Goal: Transaction & Acquisition: Purchase product/service

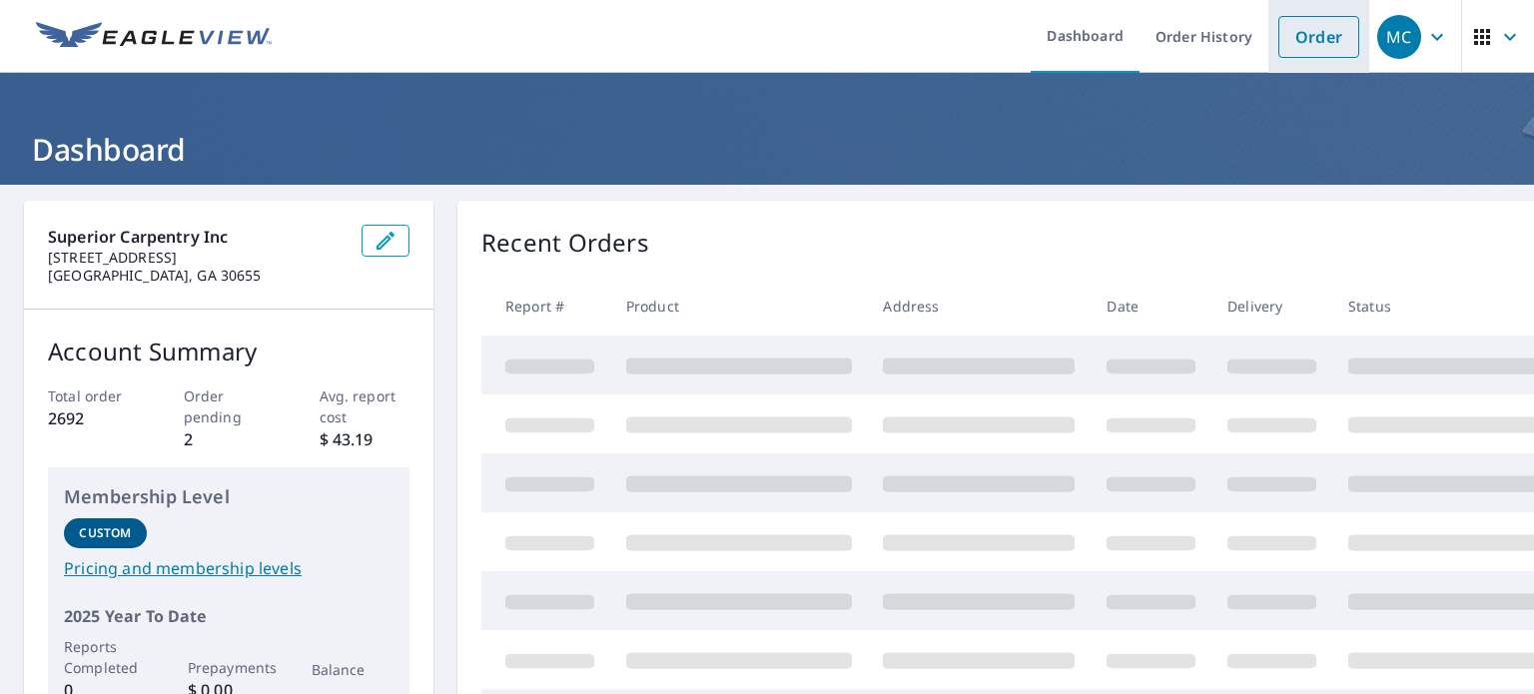
click at [1314, 27] on link "Order" at bounding box center [1318, 37] width 81 height 42
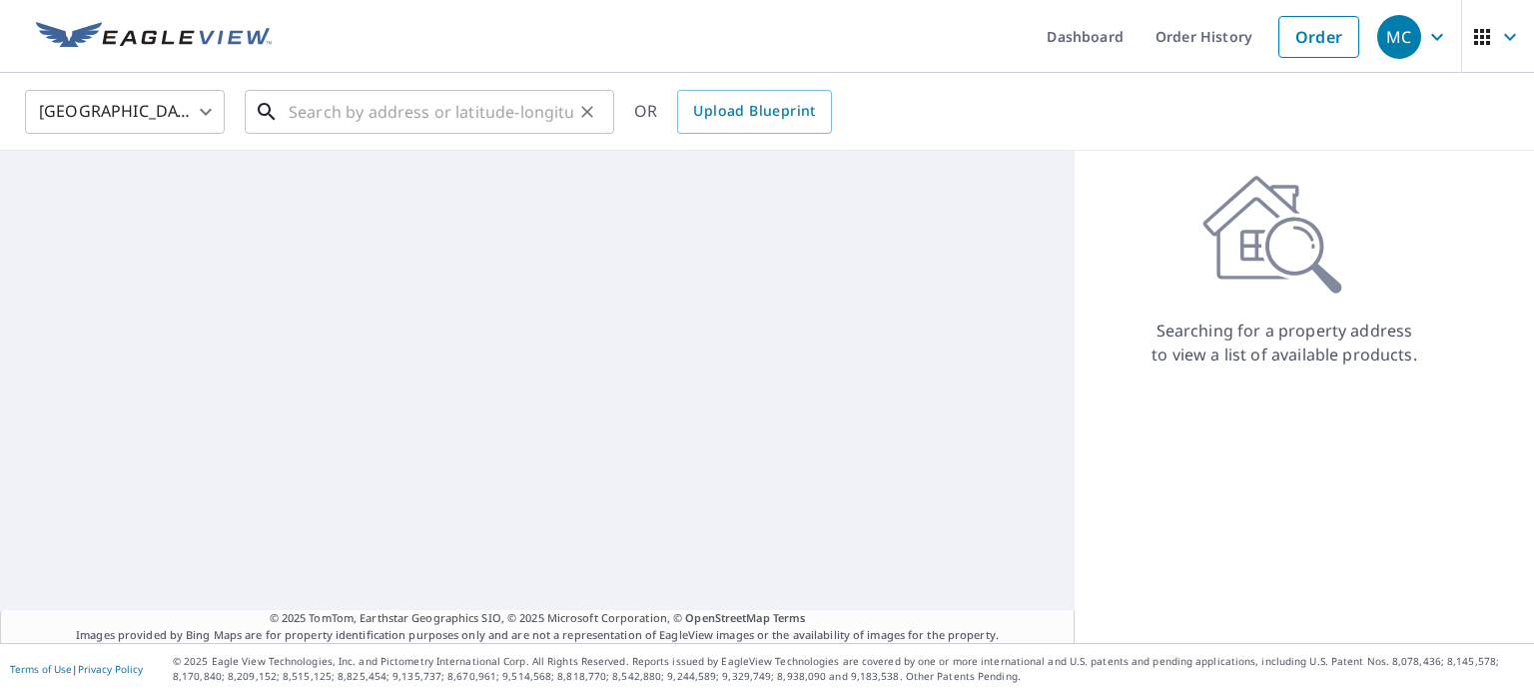
click at [341, 131] on input "text" at bounding box center [431, 112] width 285 height 56
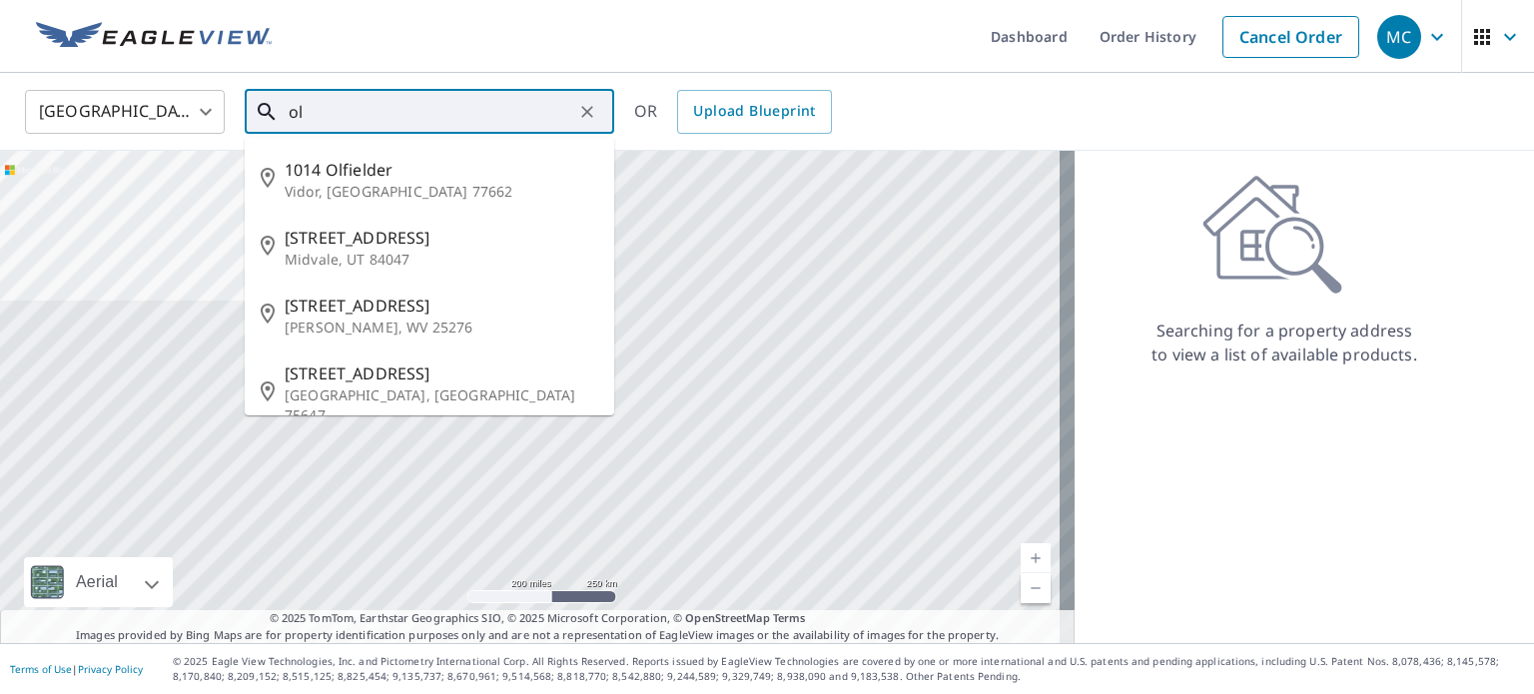
type input "o"
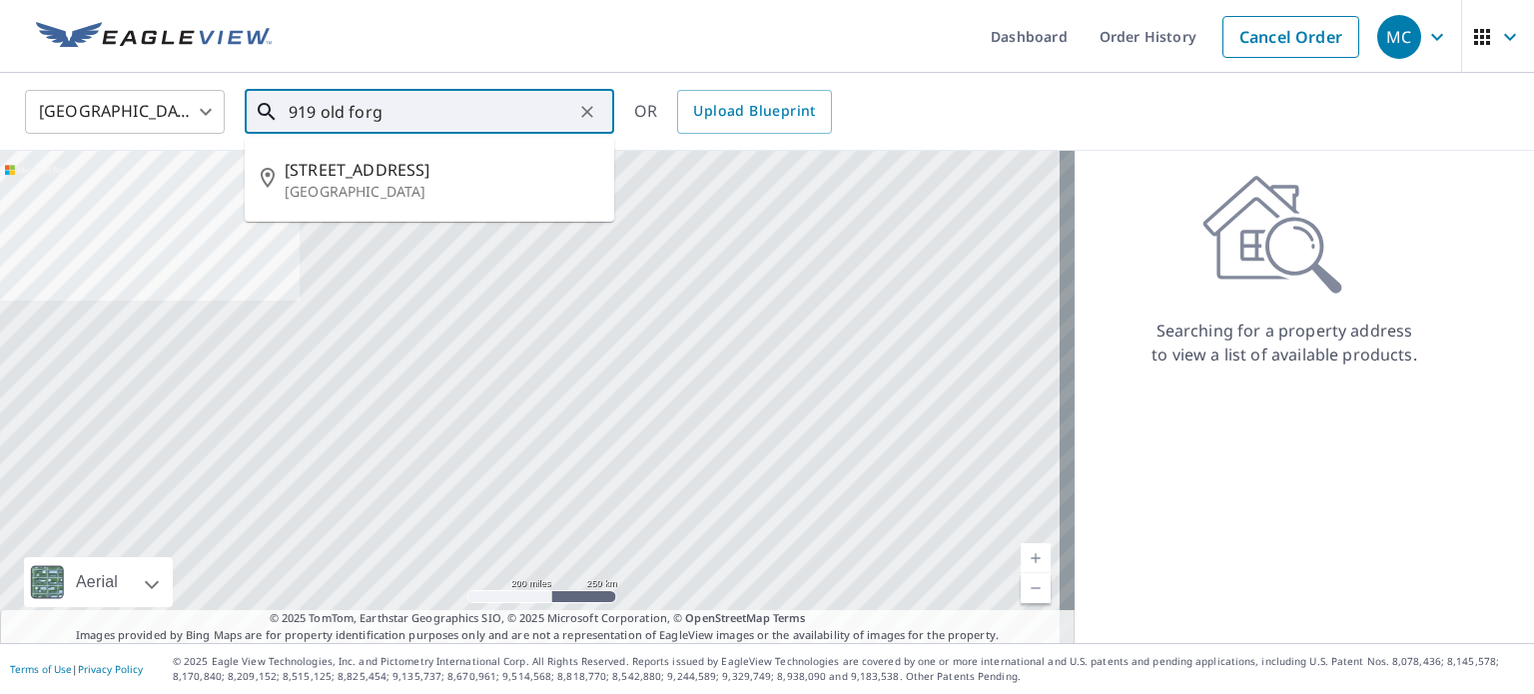
click at [308, 178] on span "[STREET_ADDRESS]" at bounding box center [441, 170] width 313 height 24
type input "[STREET_ADDRESS][PERSON_NAME]"
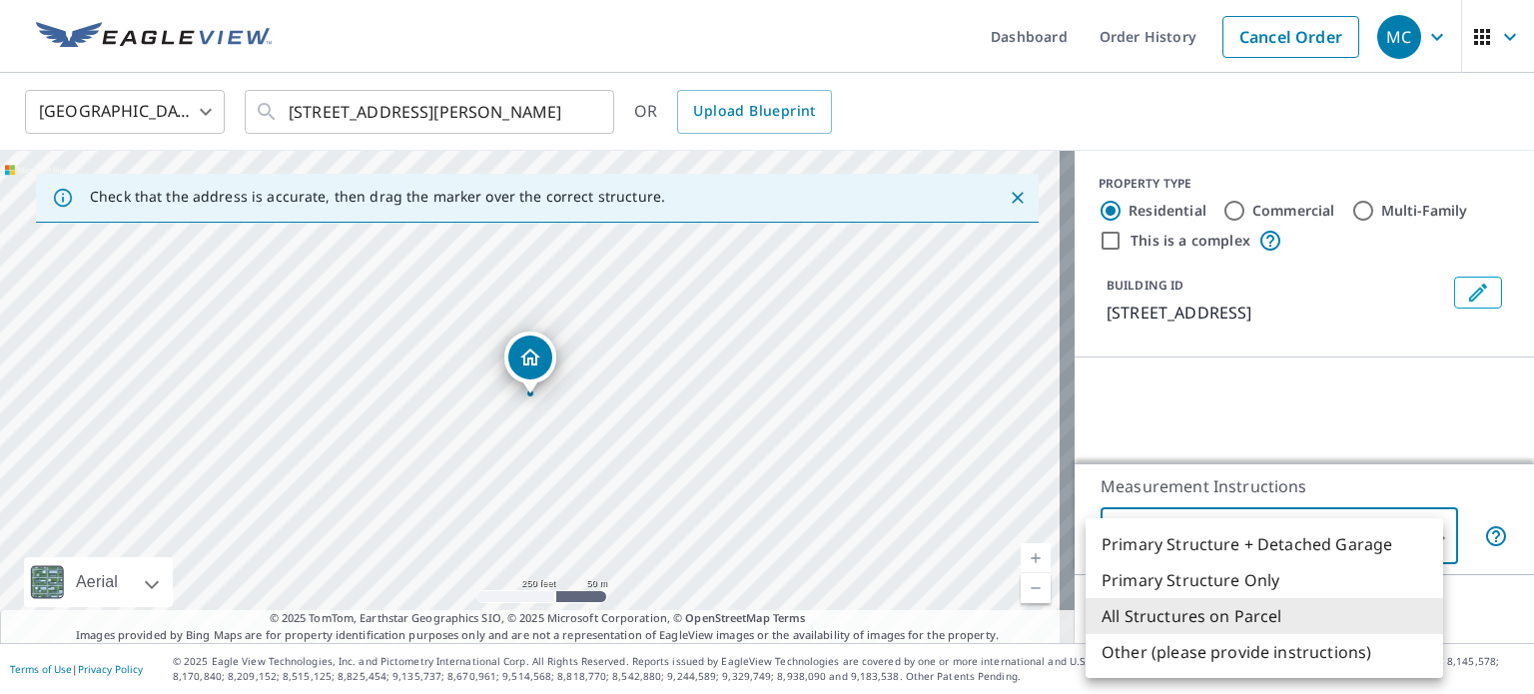
click at [1148, 542] on body "MC MC Dashboard Order History Cancel Order MC [GEOGRAPHIC_DATA] [GEOGRAPHIC_DAT…" at bounding box center [767, 347] width 1534 height 694
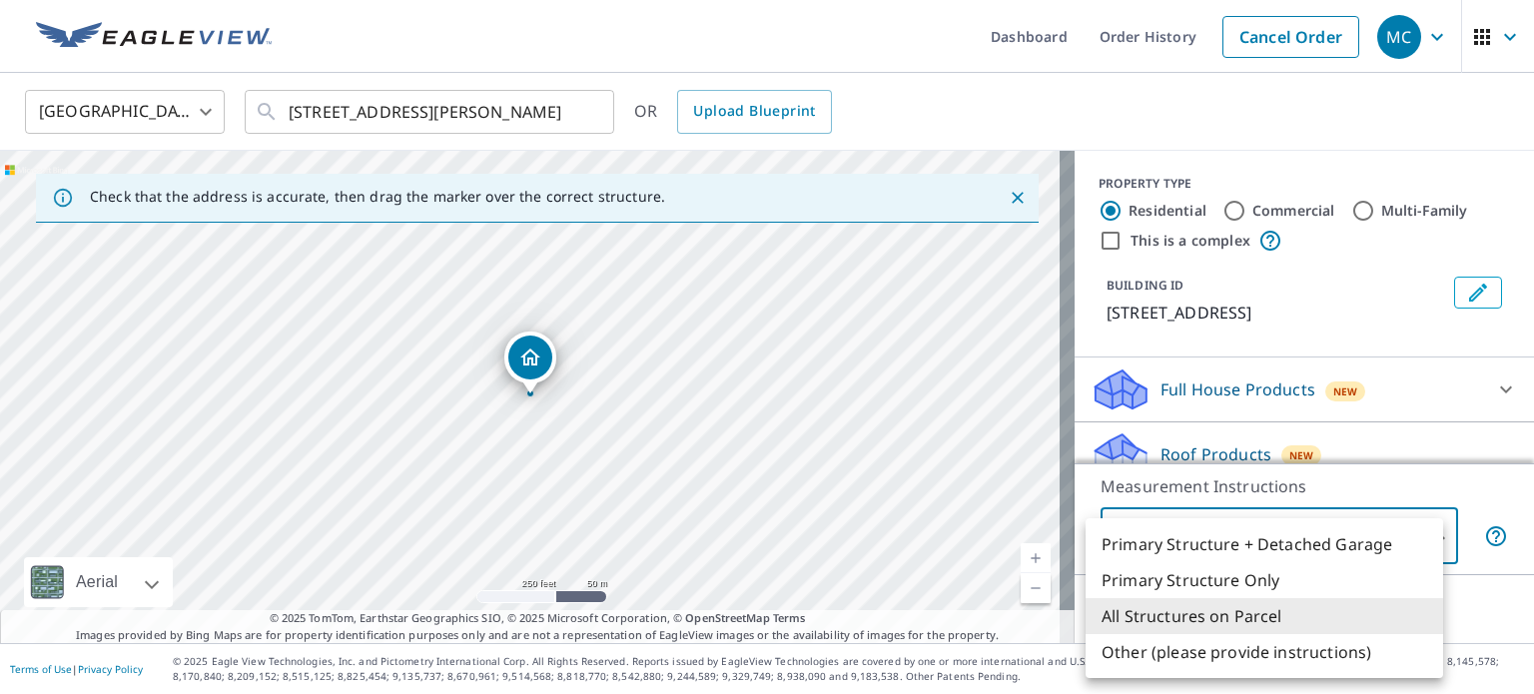
click at [1149, 581] on li "Primary Structure Only" at bounding box center [1263, 580] width 357 height 36
type input "2"
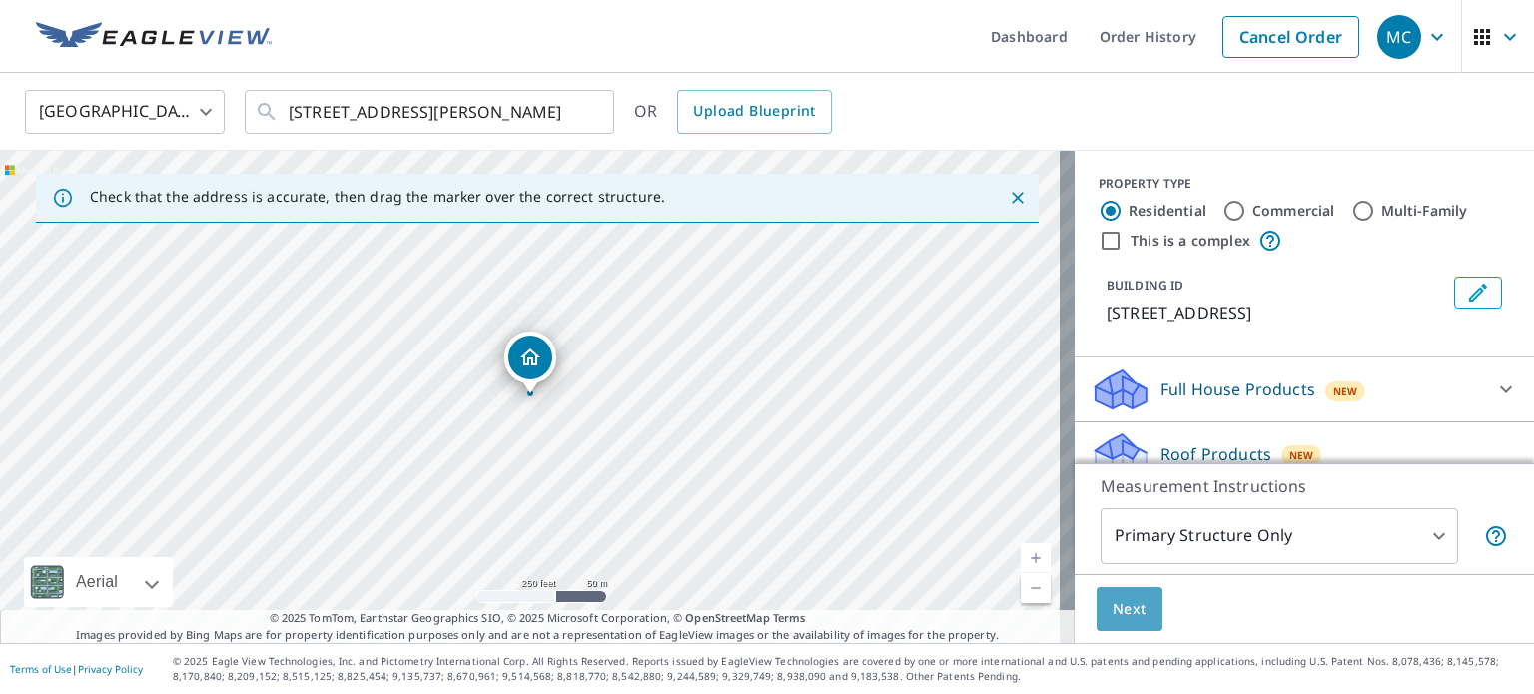
click at [1129, 616] on button "Next" at bounding box center [1129, 609] width 66 height 45
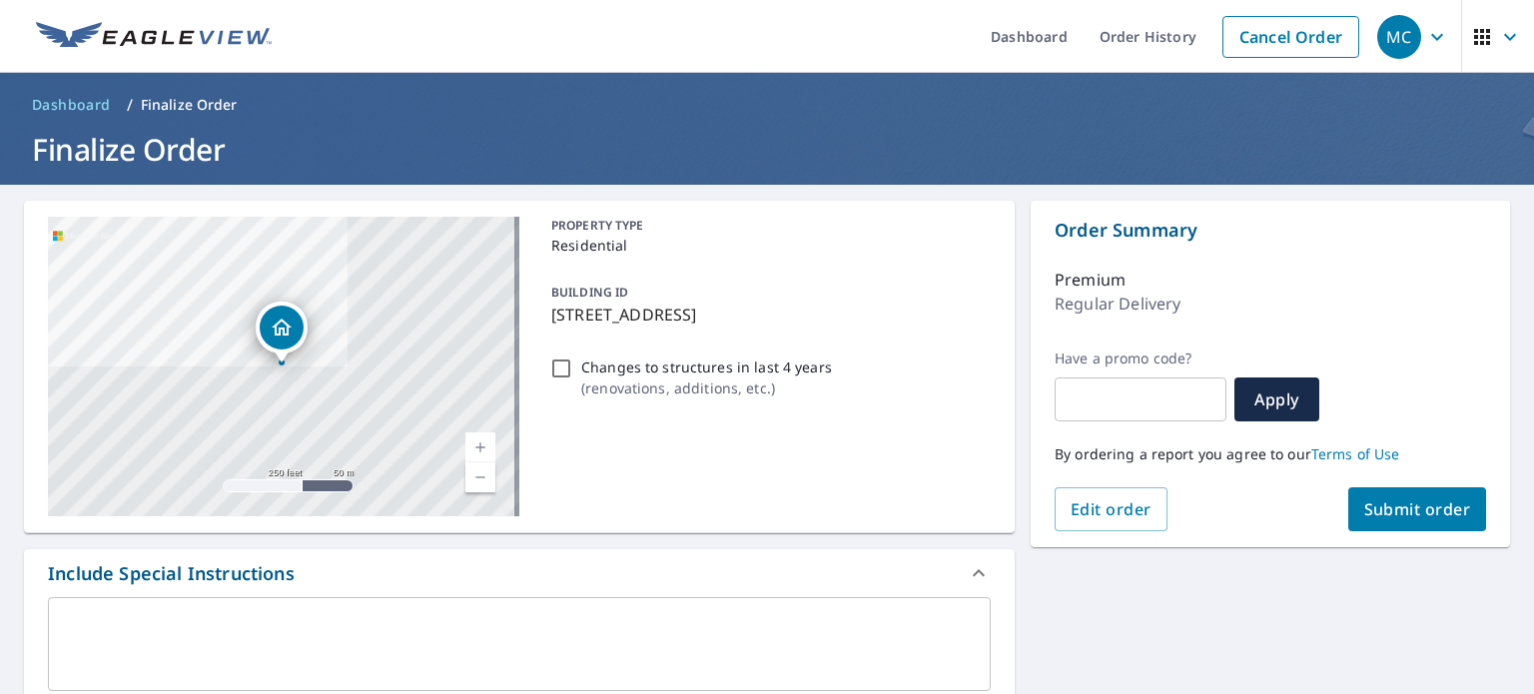
click at [562, 369] on input "Changes to structures in last 4 years ( renovations, additions, etc. )" at bounding box center [561, 368] width 24 height 24
checkbox input "true"
click at [1377, 515] on span "Submit order" at bounding box center [1417, 509] width 107 height 22
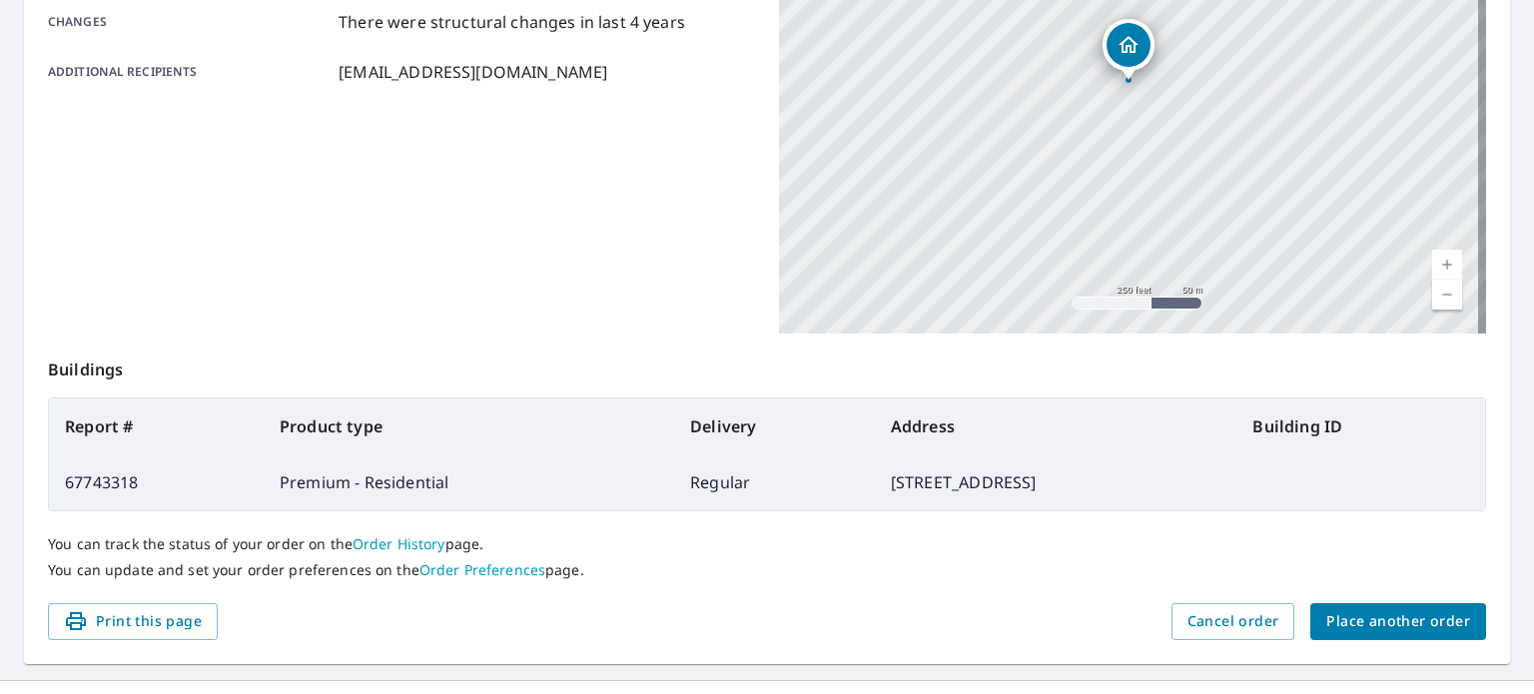
scroll to position [479, 0]
